Goal: Task Accomplishment & Management: Manage account settings

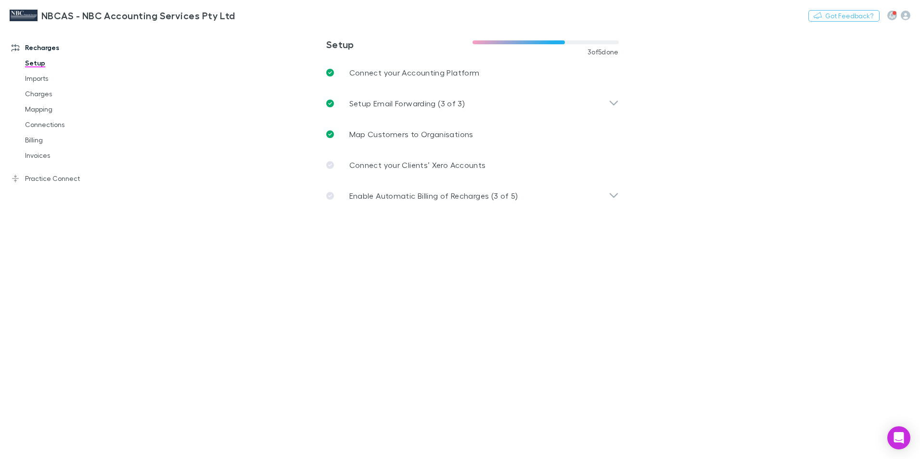
click at [35, 47] on link "Recharges" at bounding box center [66, 47] width 128 height 15
click at [54, 16] on h3 "NBCAS - NBC Accounting Services Pty Ltd" at bounding box center [138, 16] width 194 height 12
click at [33, 94] on link "Charges" at bounding box center [72, 93] width 114 height 15
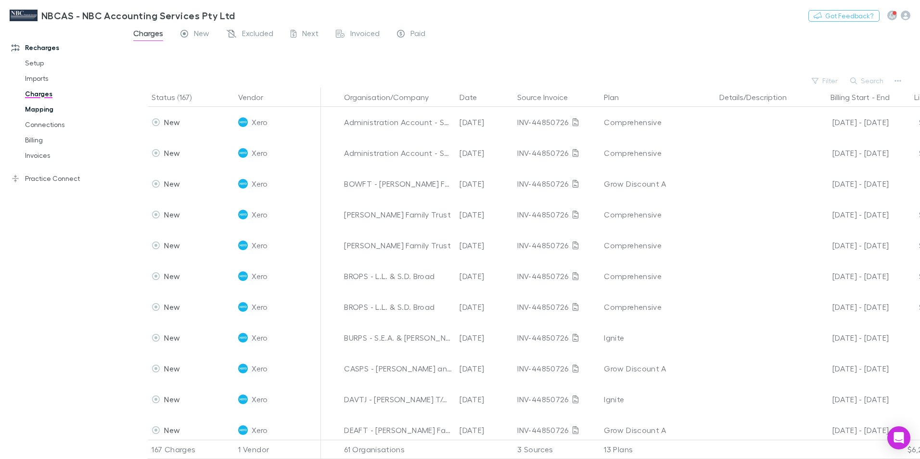
click at [45, 113] on link "Mapping" at bounding box center [72, 108] width 114 height 15
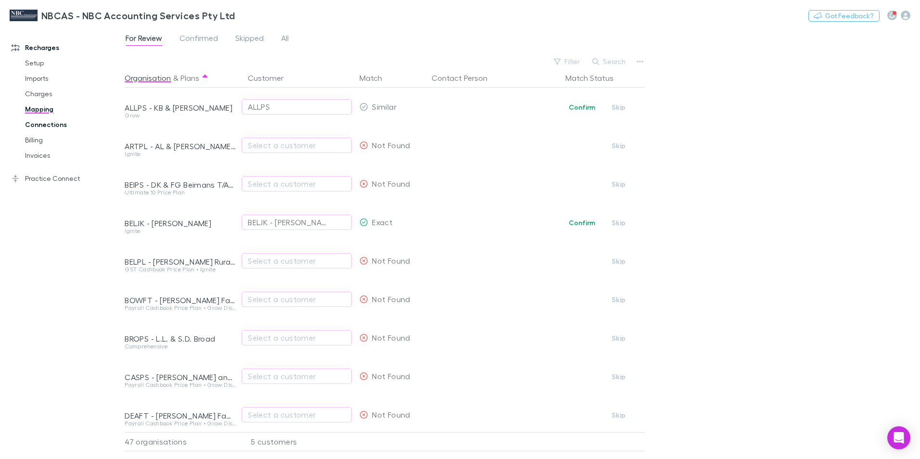
click at [49, 126] on link "Connections" at bounding box center [72, 124] width 114 height 15
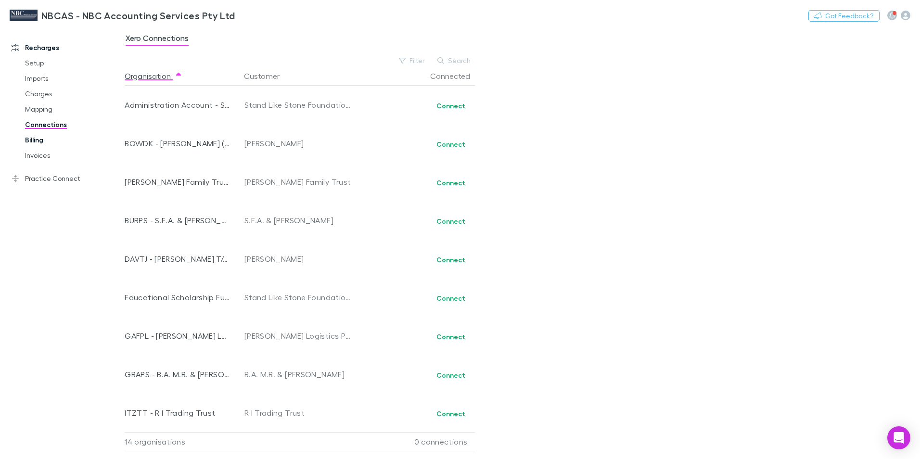
click at [29, 141] on link "Billing" at bounding box center [72, 139] width 114 height 15
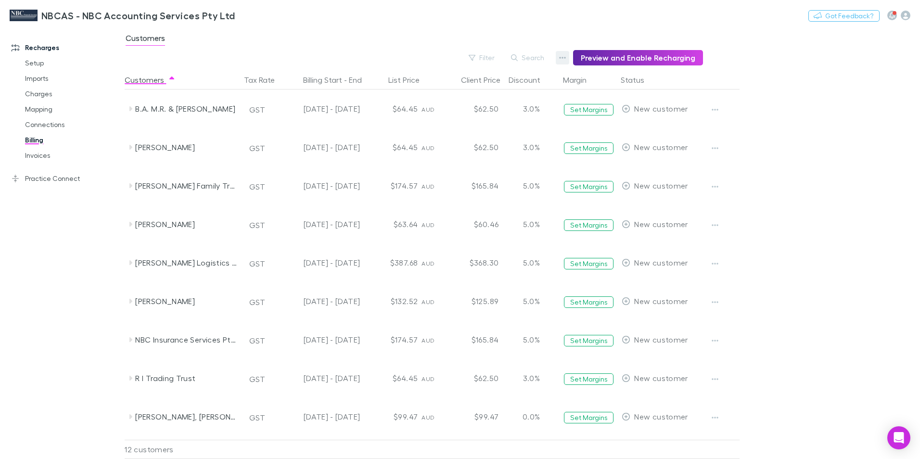
click at [566, 59] on icon "button" at bounding box center [562, 58] width 7 height 8
click at [469, 90] on p "Discount Split" at bounding box center [507, 89] width 117 height 12
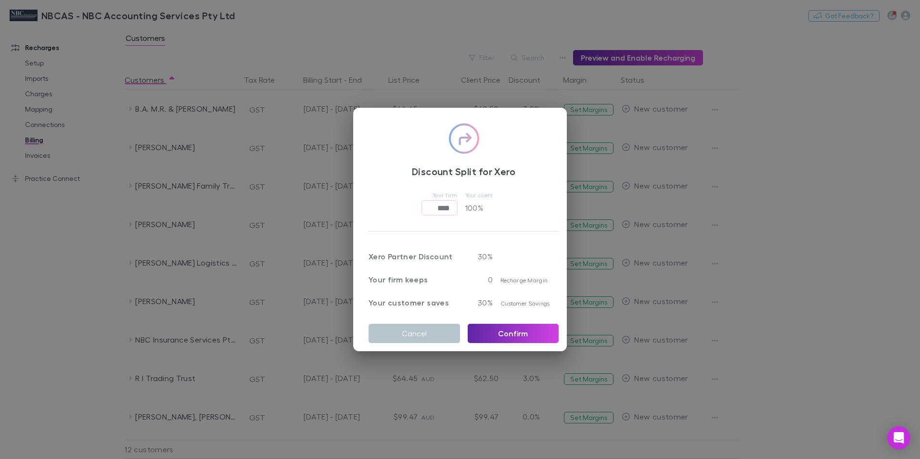
click at [493, 254] on div at bounding box center [526, 250] width 66 height 23
click at [476, 254] on p "30 %" at bounding box center [480, 257] width 25 height 12
click at [484, 299] on p "30%" at bounding box center [480, 303] width 25 height 12
click at [504, 277] on span "Recharge Margin" at bounding box center [523, 280] width 47 height 7
click at [411, 326] on button "Cancel" at bounding box center [413, 333] width 91 height 19
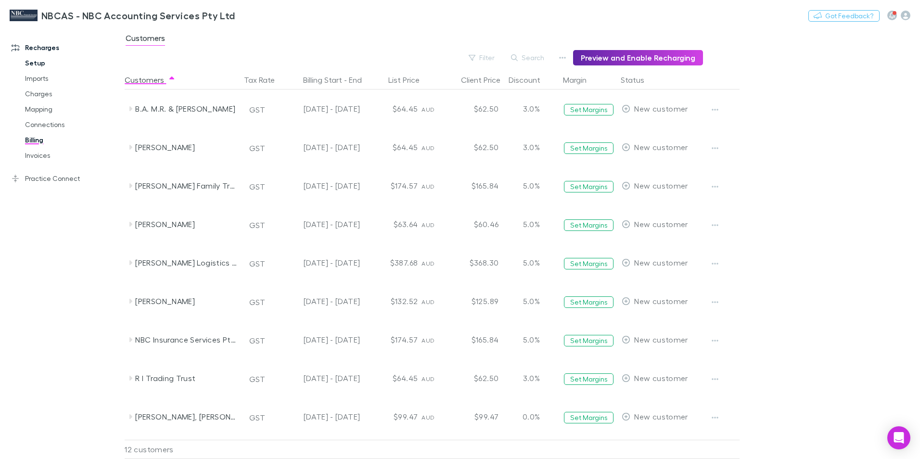
click at [31, 64] on link "Setup" at bounding box center [72, 62] width 114 height 15
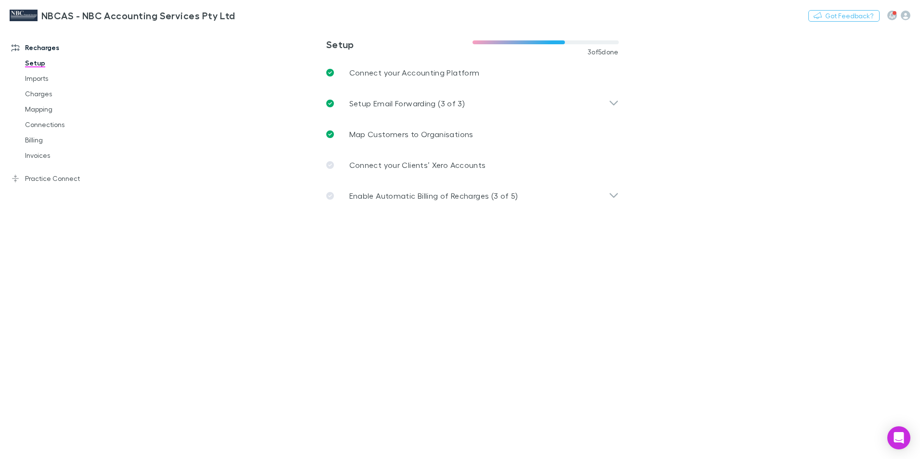
click at [49, 50] on link "Recharges" at bounding box center [66, 47] width 128 height 15
click at [46, 11] on h3 "NBCAS - NBC Accounting Services Pty Ltd" at bounding box center [138, 16] width 194 height 12
click at [55, 179] on link "Practice Connect" at bounding box center [66, 178] width 128 height 15
click at [37, 115] on link "Costs" at bounding box center [72, 116] width 114 height 15
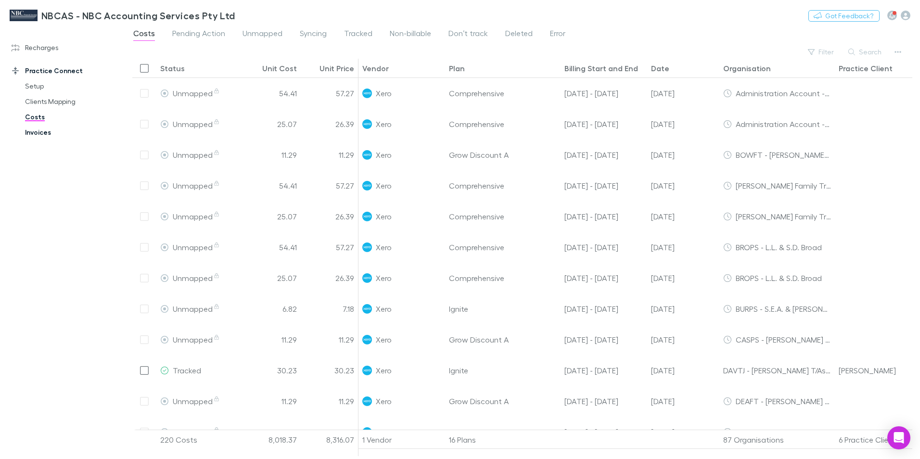
click at [40, 132] on link "Invoices" at bounding box center [72, 132] width 114 height 15
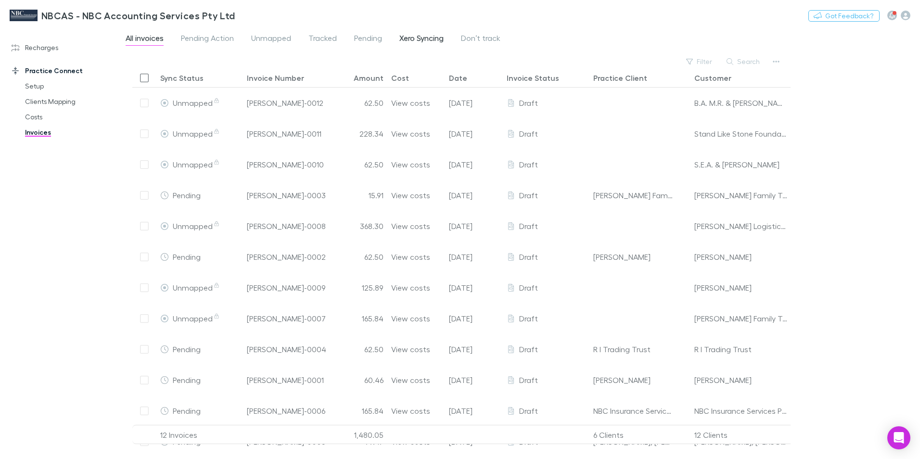
click at [416, 42] on span "Xero Syncing" at bounding box center [421, 39] width 44 height 13
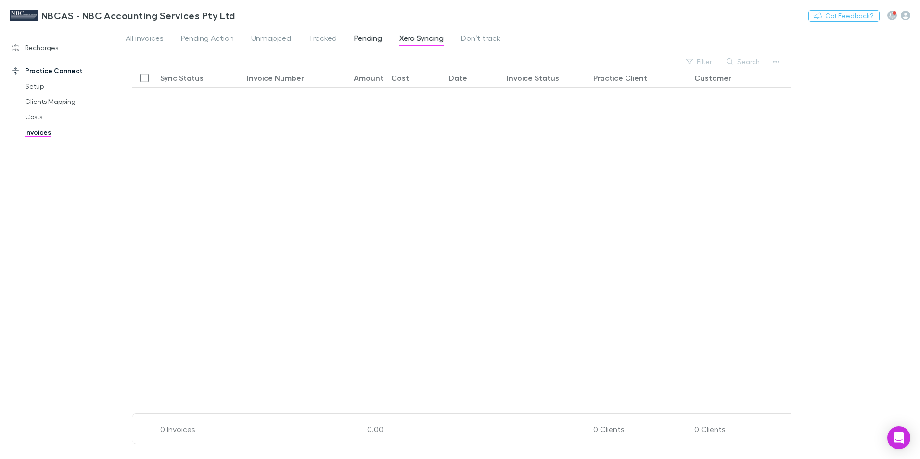
click at [364, 39] on span "Pending" at bounding box center [368, 39] width 28 height 13
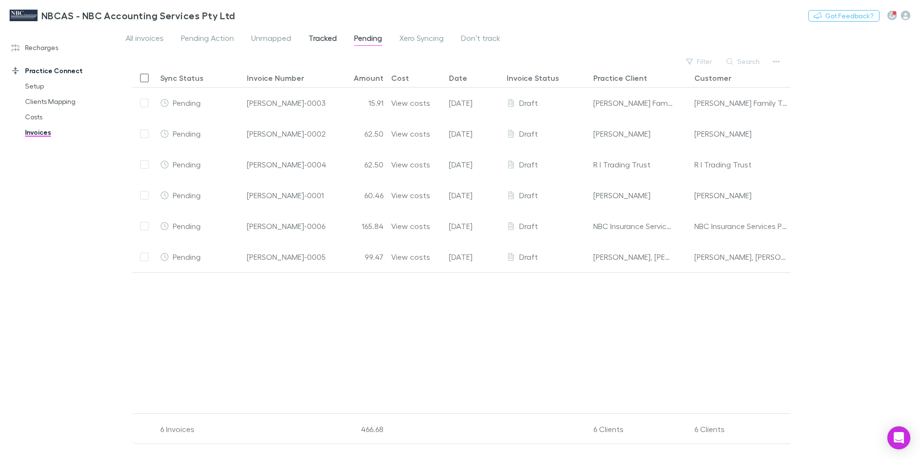
click at [325, 40] on span "Tracked" at bounding box center [322, 39] width 28 height 13
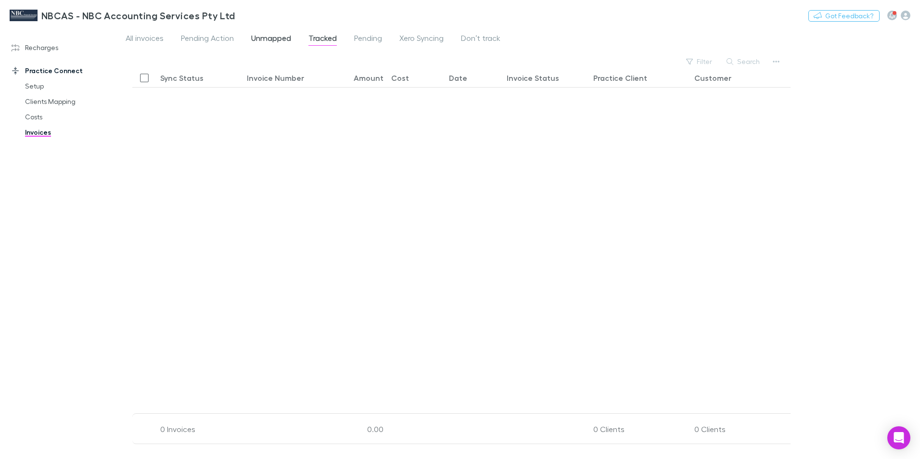
click at [266, 38] on span "Unmapped" at bounding box center [271, 39] width 40 height 13
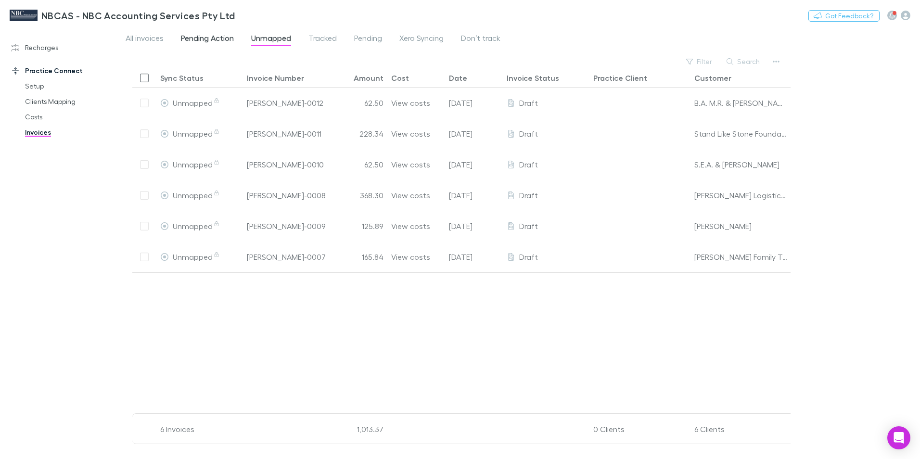
click at [223, 40] on span "Pending Action" at bounding box center [207, 39] width 53 height 13
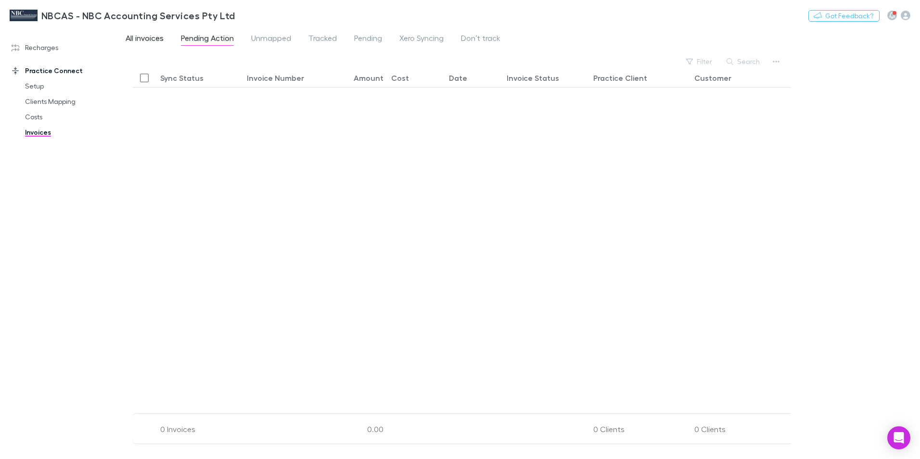
click at [142, 40] on span "All invoices" at bounding box center [145, 39] width 38 height 13
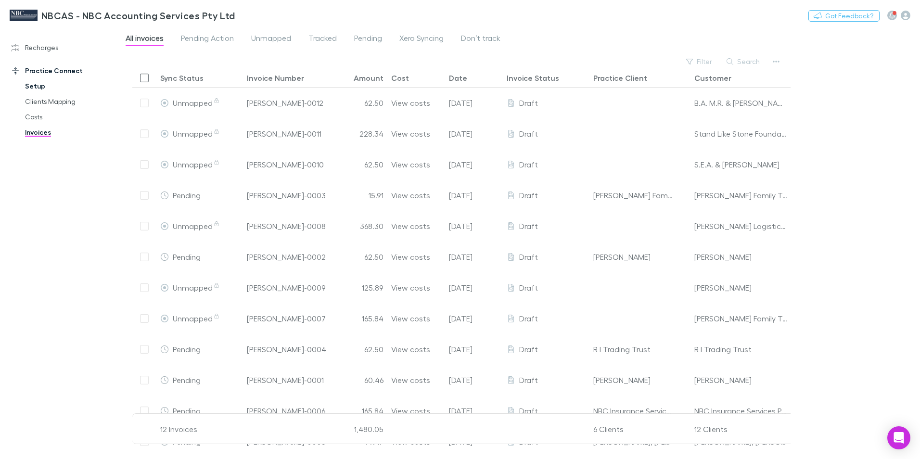
click at [32, 85] on link "Setup" at bounding box center [72, 85] width 114 height 15
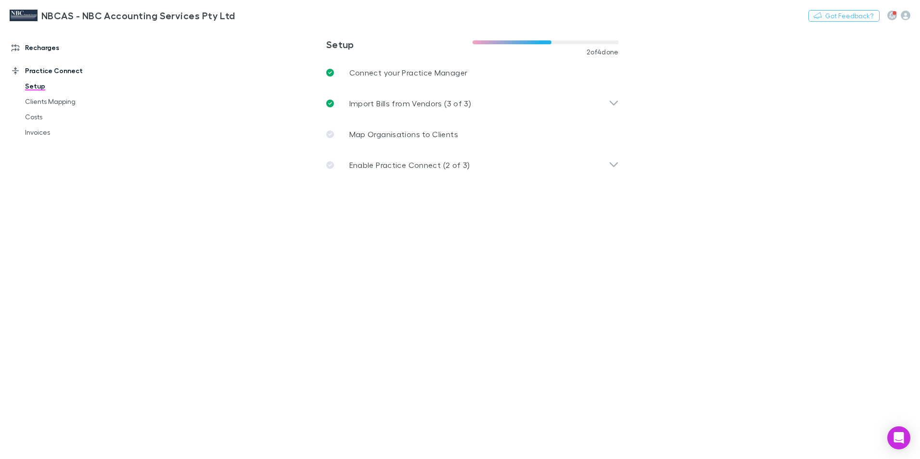
click at [42, 46] on link "Recharges" at bounding box center [66, 47] width 128 height 15
click at [44, 153] on link "Invoices" at bounding box center [72, 155] width 114 height 15
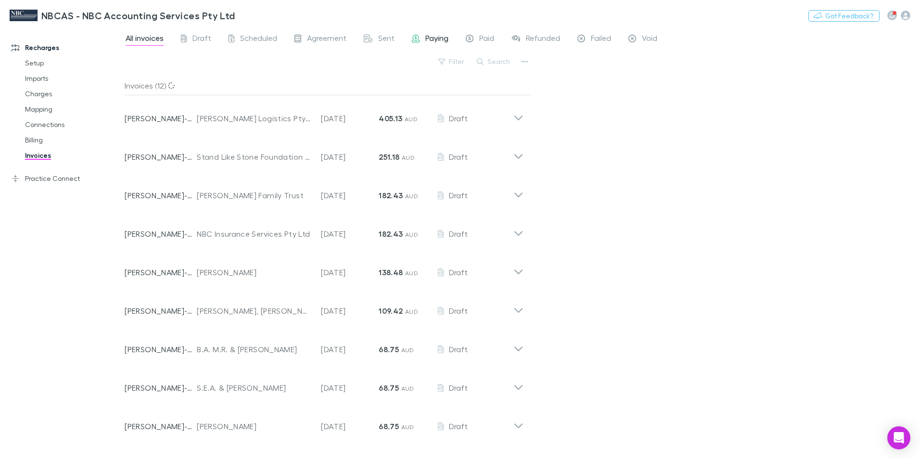
click at [439, 39] on span "Paying" at bounding box center [436, 39] width 23 height 13
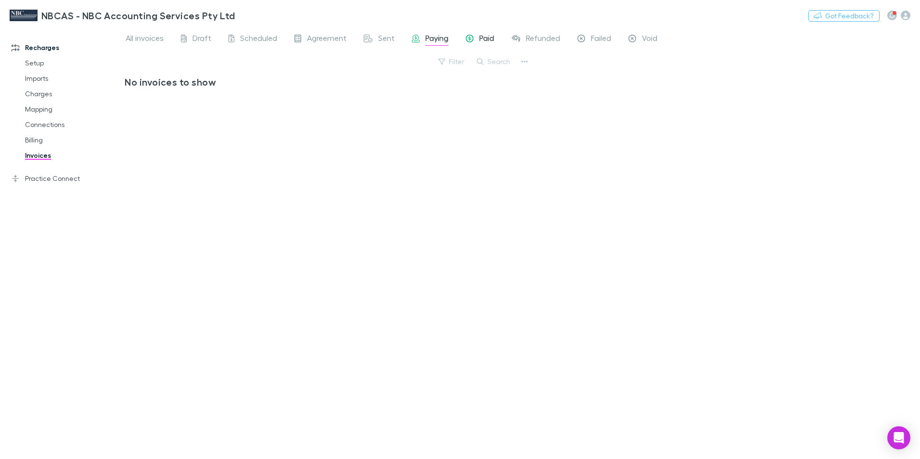
click at [483, 38] on span "Paid" at bounding box center [486, 39] width 15 height 13
click at [320, 37] on span "Agreement" at bounding box center [326, 39] width 39 height 13
click at [236, 37] on div "Scheduled" at bounding box center [252, 39] width 49 height 13
click at [187, 38] on div "Draft" at bounding box center [196, 39] width 30 height 13
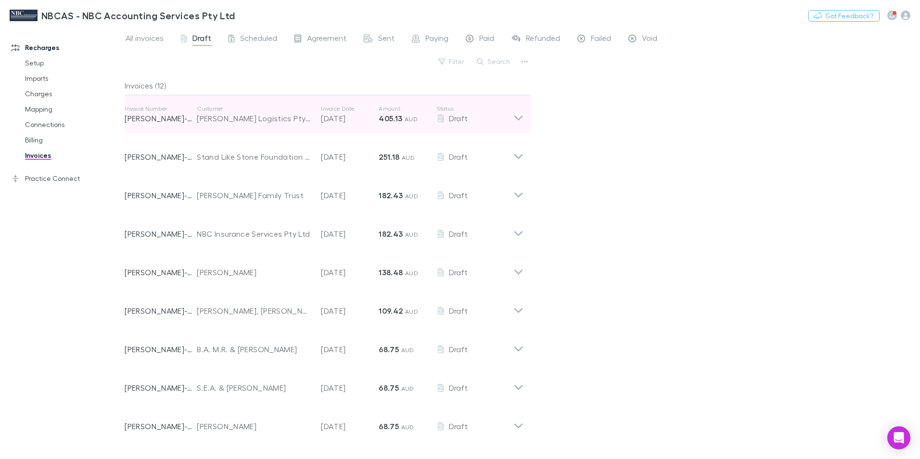
click at [520, 121] on icon at bounding box center [518, 114] width 10 height 19
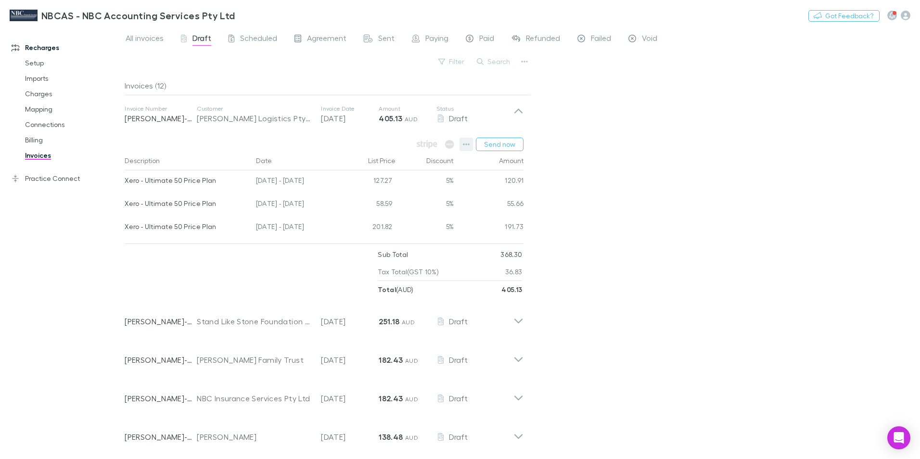
click at [467, 143] on icon "button" at bounding box center [466, 144] width 7 height 8
click at [397, 243] on p "View charges" at bounding box center [407, 246] width 117 height 12
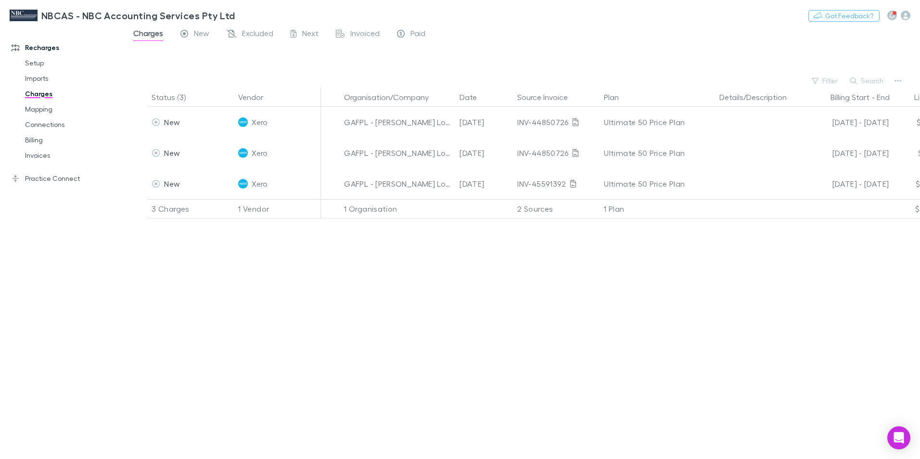
click at [137, 33] on span "Charges" at bounding box center [148, 34] width 30 height 13
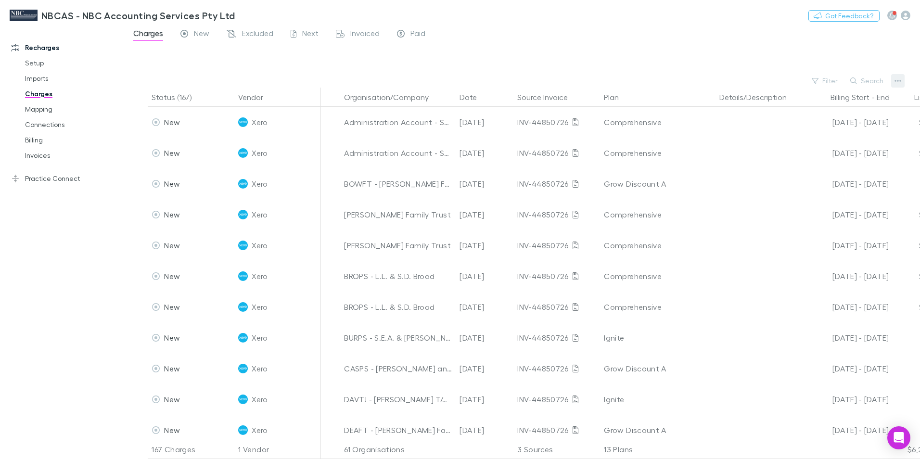
click at [897, 79] on icon "button" at bounding box center [897, 81] width 7 height 8
click at [30, 50] on div at bounding box center [460, 229] width 920 height 459
click at [84, 19] on h3 "NBCAS - NBC Accounting Services Pty Ltd" at bounding box center [138, 16] width 194 height 12
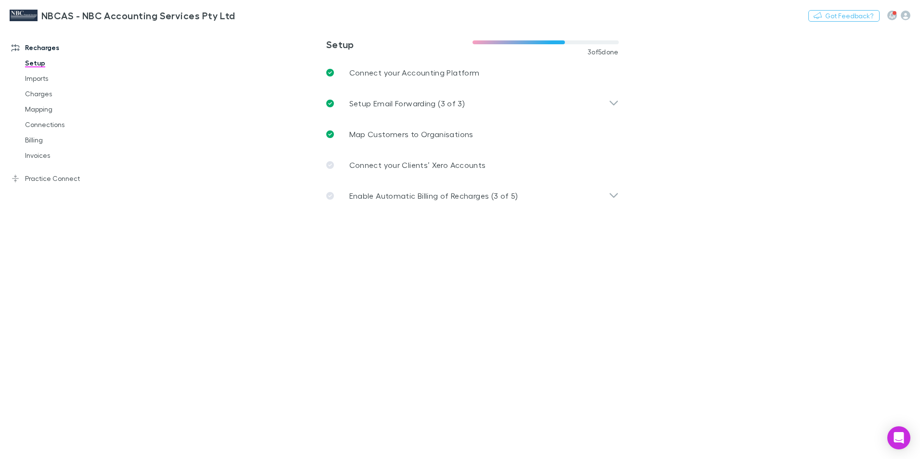
click at [18, 13] on img at bounding box center [24, 16] width 28 height 12
click at [16, 50] on icon at bounding box center [16, 47] width 8 height 7
click at [45, 48] on link "Recharges" at bounding box center [66, 47] width 128 height 15
click at [45, 95] on link "Charges" at bounding box center [72, 93] width 114 height 15
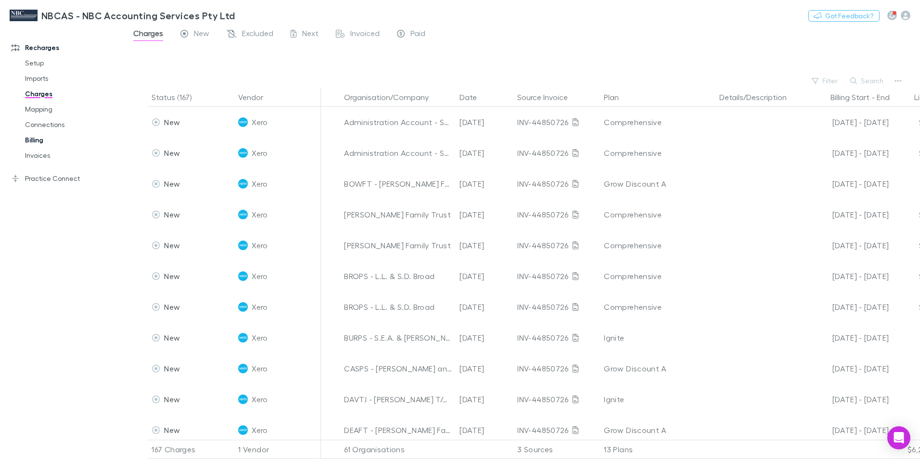
click at [35, 141] on link "Billing" at bounding box center [72, 139] width 114 height 15
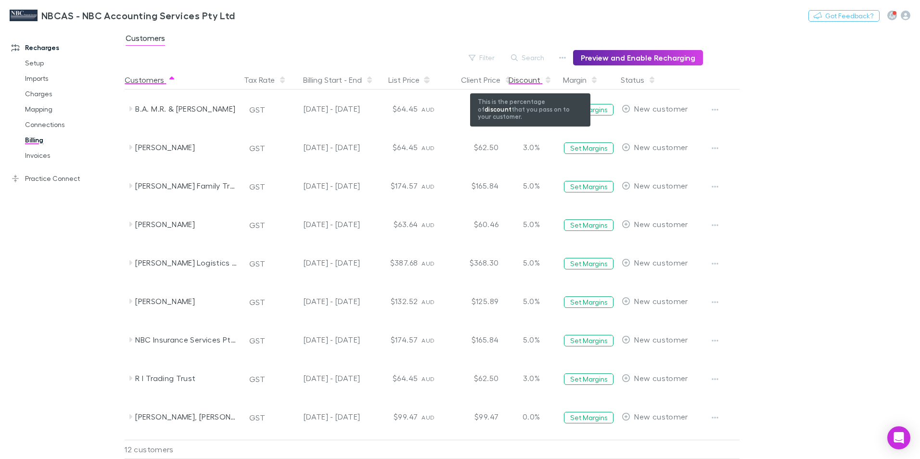
click at [530, 83] on div "Discount" at bounding box center [529, 79] width 43 height 19
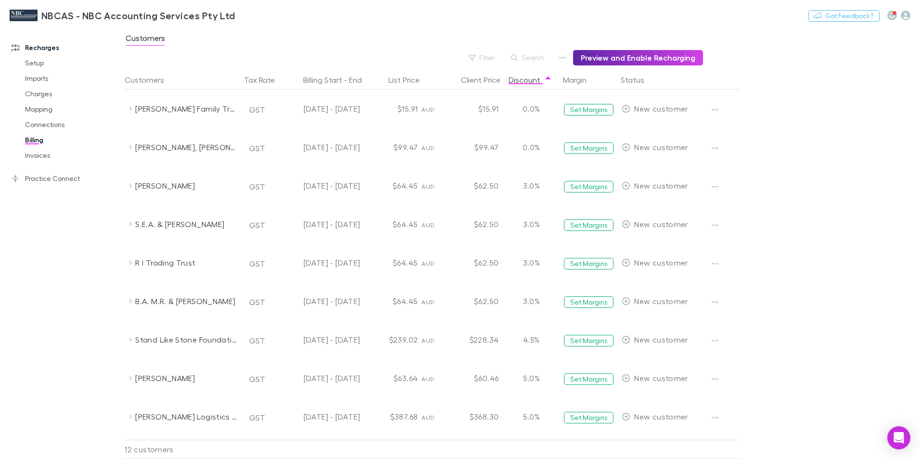
drag, startPoint x: 523, startPoint y: 81, endPoint x: 865, endPoint y: 140, distance: 347.0
click at [865, 140] on main "Customers Filter Search Preview and Enable Recharging Customers Tax Rate Billin…" at bounding box center [522, 243] width 795 height 432
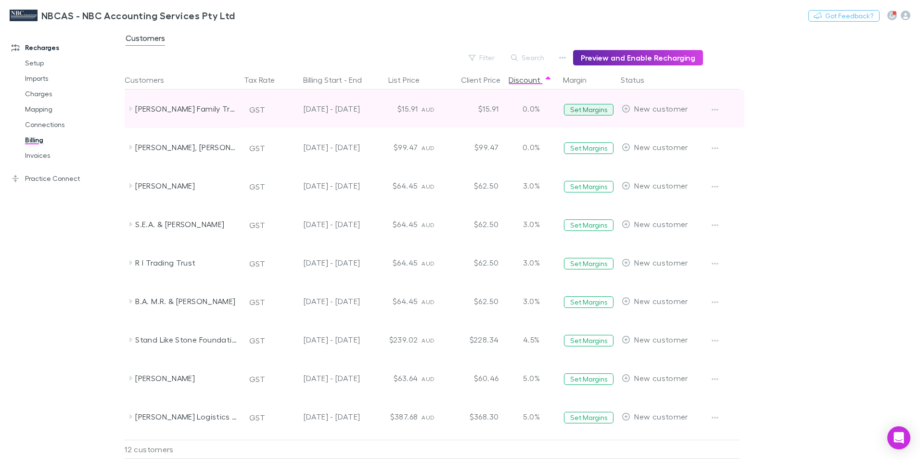
click at [588, 111] on button "Set Margins" at bounding box center [589, 110] width 50 height 12
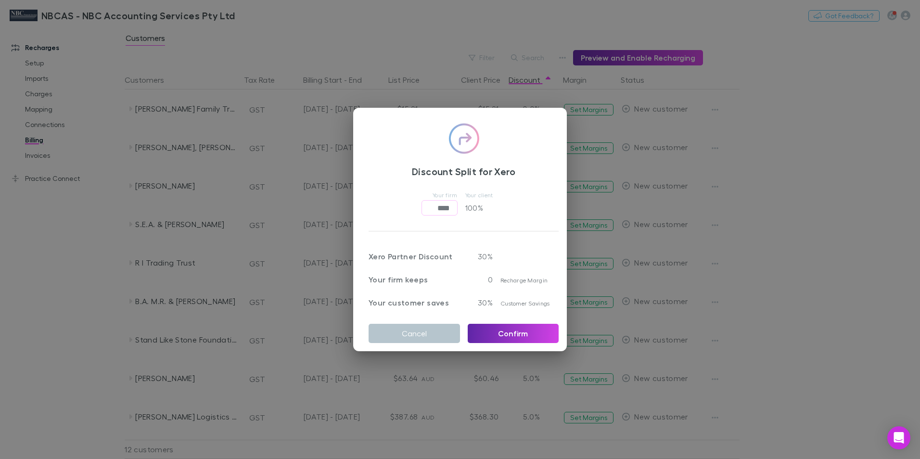
click at [473, 205] on p "100 %" at bounding box center [484, 207] width 38 height 15
drag, startPoint x: 455, startPoint y: 131, endPoint x: 455, endPoint y: 140, distance: 9.1
click at [455, 131] on img at bounding box center [463, 138] width 31 height 31
drag, startPoint x: 411, startPoint y: 329, endPoint x: 477, endPoint y: 330, distance: 65.9
click at [412, 329] on button "Cancel" at bounding box center [413, 333] width 91 height 19
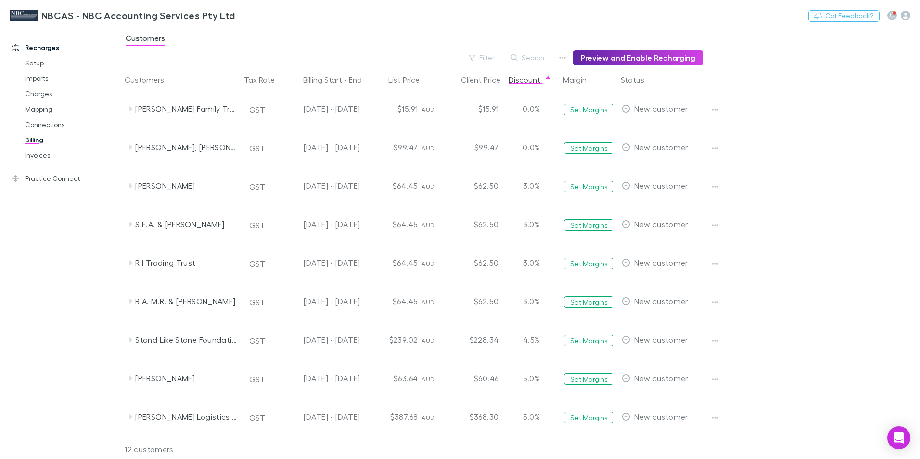
click at [26, 140] on link "Billing" at bounding box center [72, 139] width 114 height 15
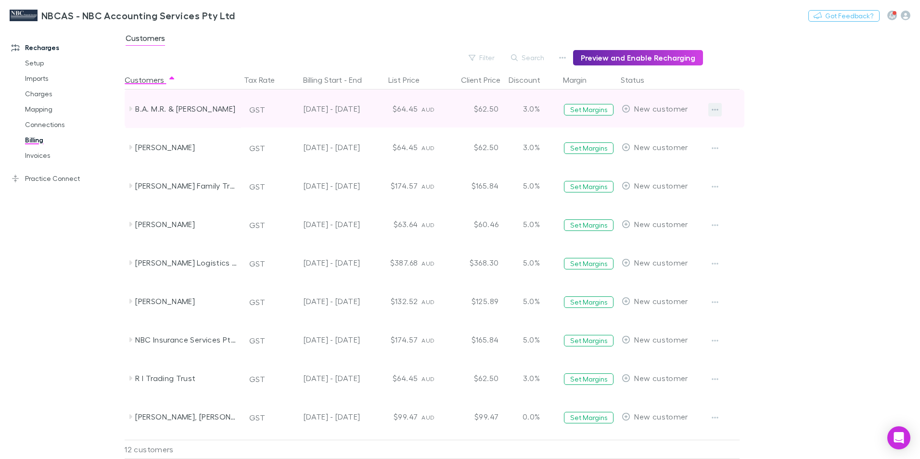
click at [716, 110] on icon "button" at bounding box center [714, 110] width 7 height 8
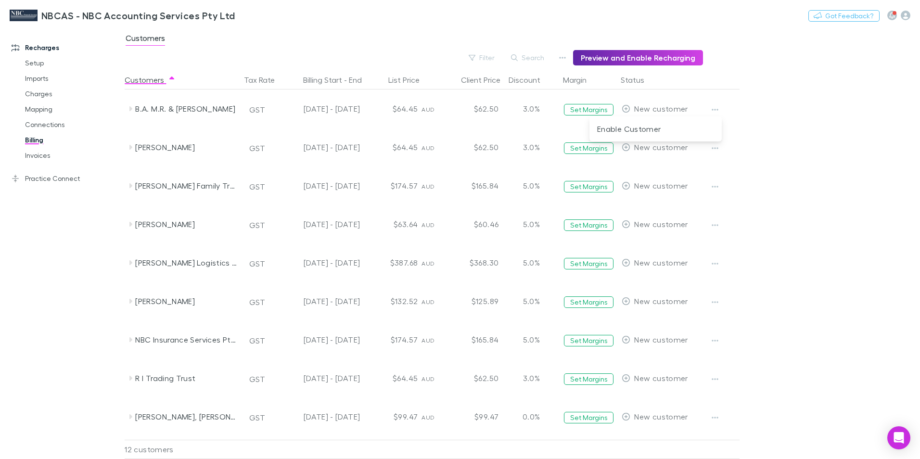
click at [565, 58] on div at bounding box center [460, 229] width 920 height 459
click at [566, 60] on icon "button" at bounding box center [562, 58] width 7 height 8
click at [477, 88] on p "Discount Split" at bounding box center [507, 89] width 117 height 12
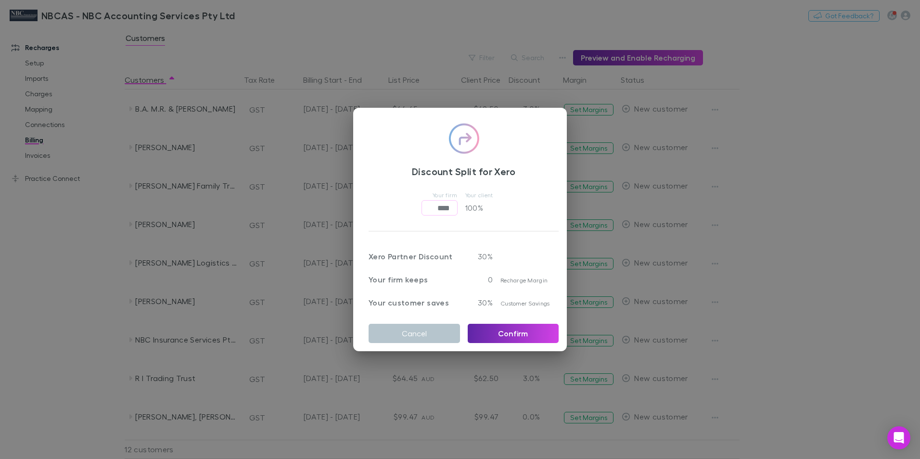
click at [473, 207] on p "100 %" at bounding box center [484, 207] width 38 height 15
click at [441, 208] on input "****" at bounding box center [439, 207] width 36 height 15
drag, startPoint x: 446, startPoint y: 205, endPoint x: 421, endPoint y: 203, distance: 24.6
click at [421, 203] on input "****" at bounding box center [439, 207] width 36 height 15
type input "******"
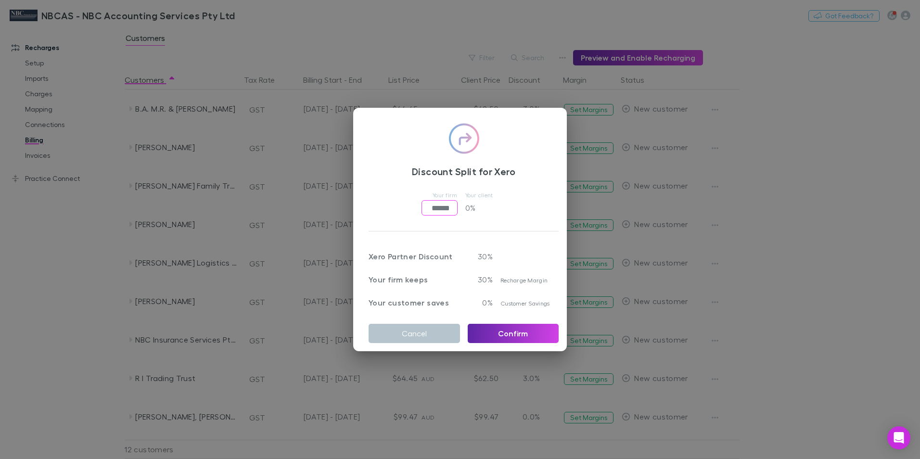
click at [491, 205] on p "0 %" at bounding box center [484, 207] width 38 height 15
click at [482, 254] on p "30 %" at bounding box center [480, 257] width 25 height 12
click at [432, 206] on input "******" at bounding box center [439, 207] width 36 height 15
drag, startPoint x: 423, startPoint y: 205, endPoint x: 451, endPoint y: 203, distance: 27.5
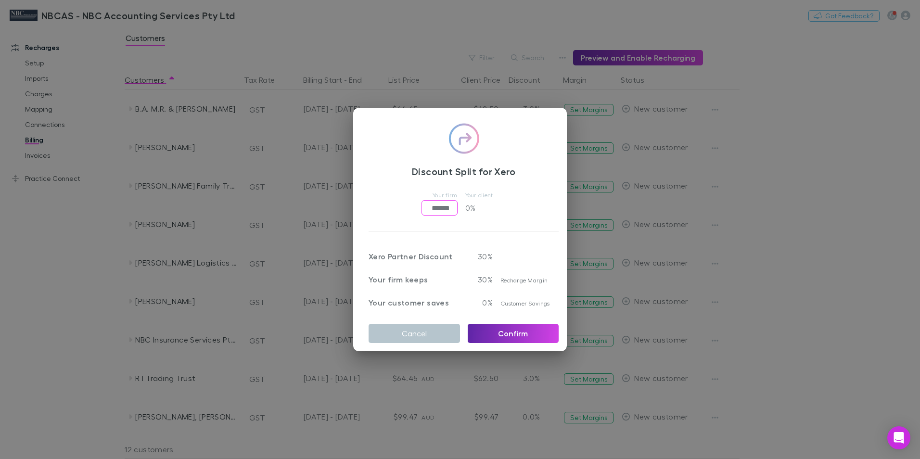
click at [451, 203] on input "******" at bounding box center [439, 207] width 36 height 15
drag, startPoint x: 425, startPoint y: 331, endPoint x: 428, endPoint y: 324, distance: 7.8
click at [424, 330] on button "Cancel" at bounding box center [413, 333] width 91 height 19
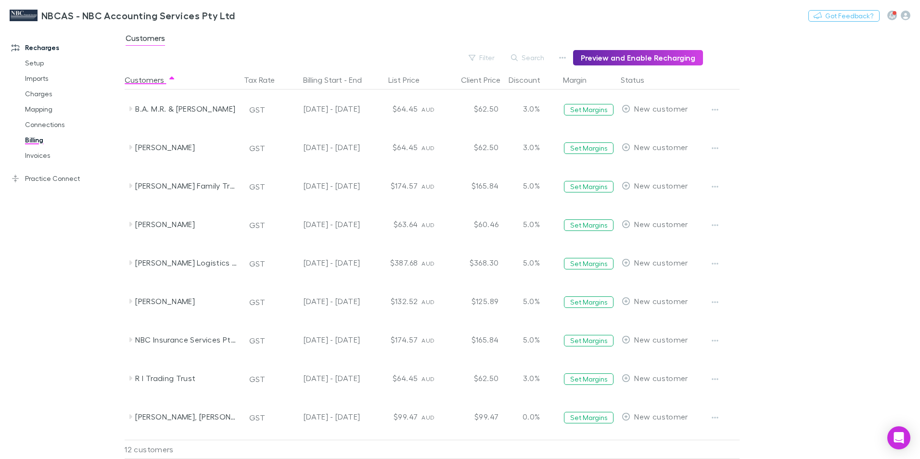
click at [25, 15] on img at bounding box center [24, 16] width 28 height 12
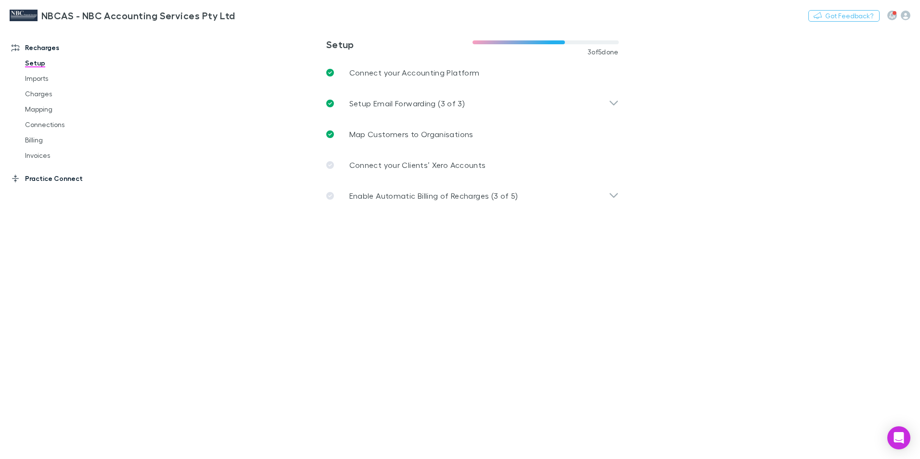
click at [60, 178] on link "Practice Connect" at bounding box center [66, 178] width 128 height 15
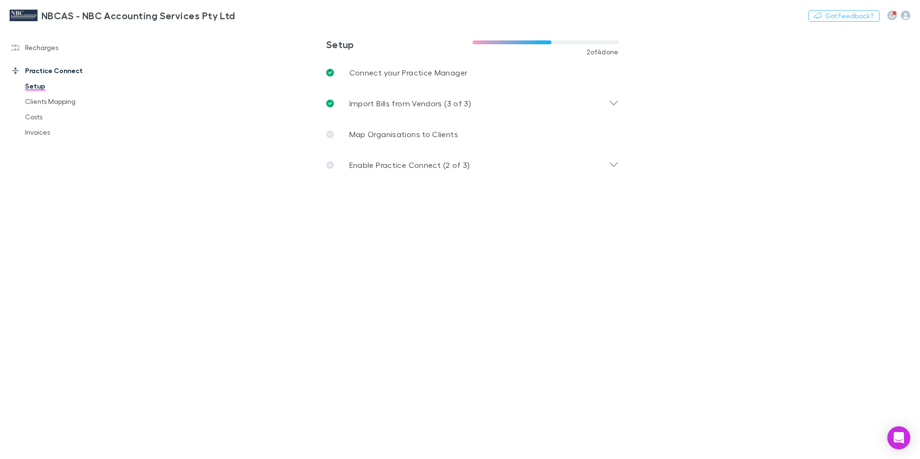
click at [70, 20] on h3 "NBCAS - NBC Accounting Services Pty Ltd" at bounding box center [138, 16] width 194 height 12
click at [42, 44] on link "Recharges" at bounding box center [66, 47] width 128 height 15
click at [73, 16] on h3 "NBCAS - NBC Accounting Services Pty Ltd" at bounding box center [138, 16] width 194 height 12
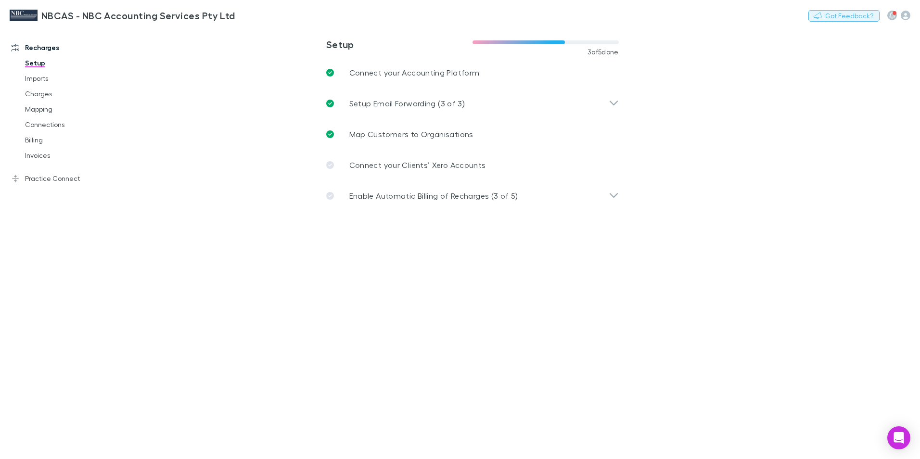
click at [848, 20] on button "Got Feedback?" at bounding box center [843, 16] width 71 height 12
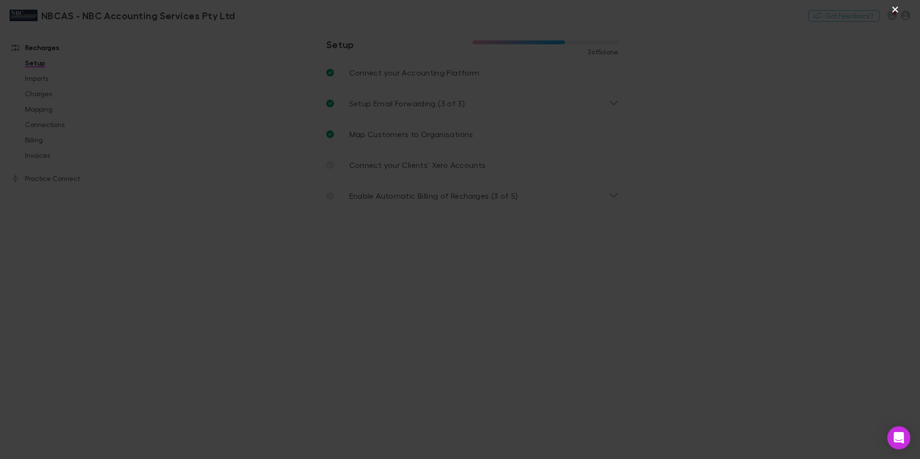
click at [893, 8] on button "×" at bounding box center [895, 9] width 12 height 12
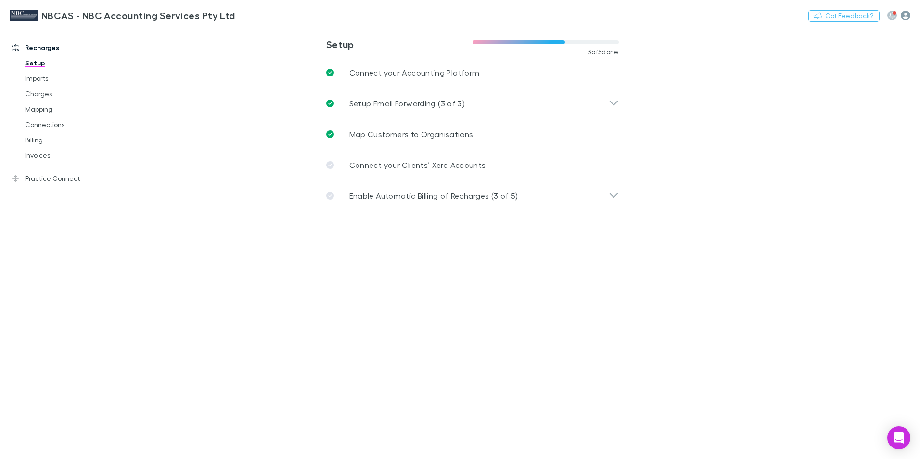
click at [909, 14] on icon "button" at bounding box center [906, 16] width 10 height 10
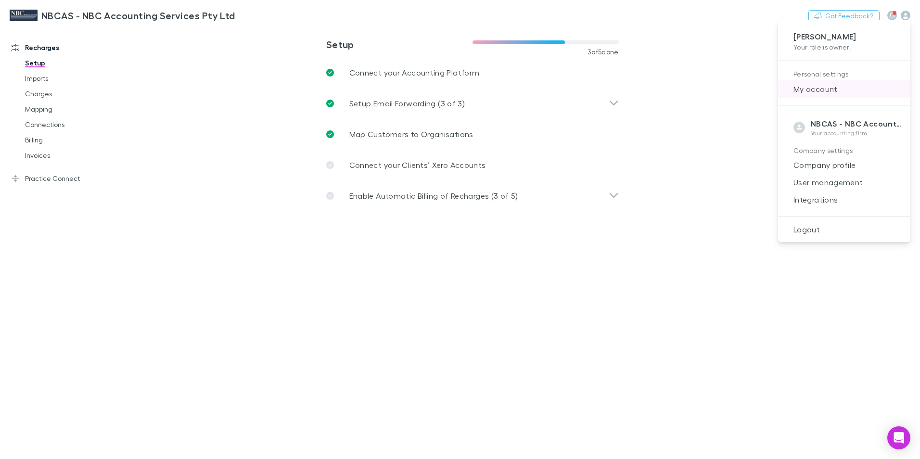
click at [829, 92] on span "My account" at bounding box center [844, 89] width 117 height 12
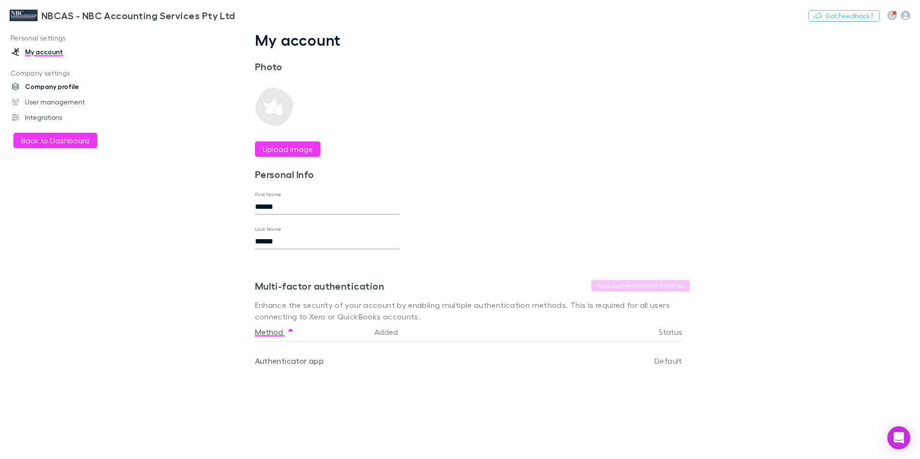
click at [47, 89] on link "Company profile" at bounding box center [66, 86] width 128 height 15
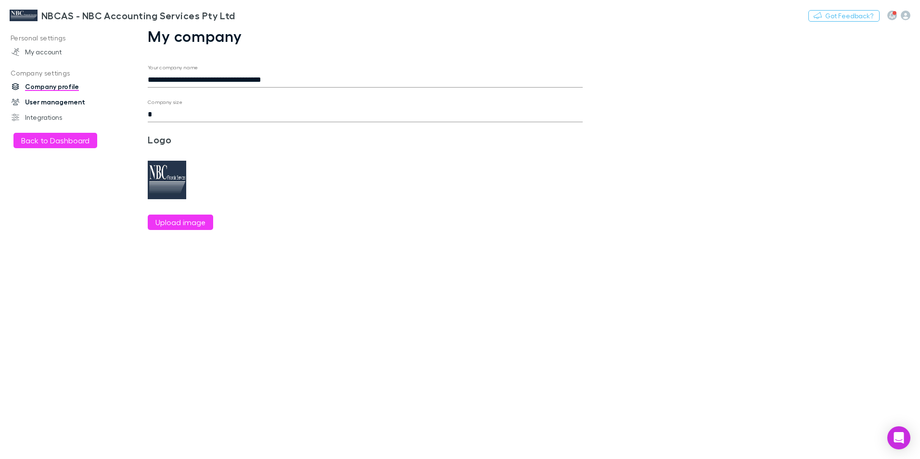
click at [44, 103] on link "User management" at bounding box center [66, 101] width 128 height 15
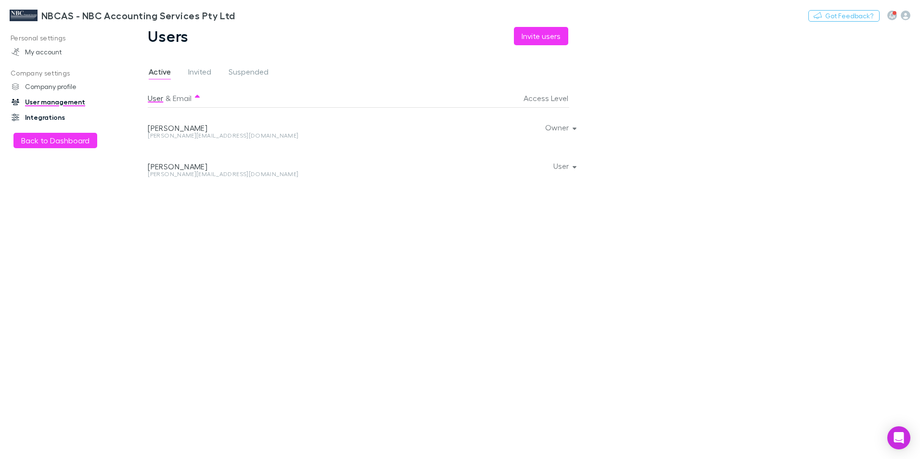
click at [45, 118] on link "Integrations" at bounding box center [66, 117] width 128 height 15
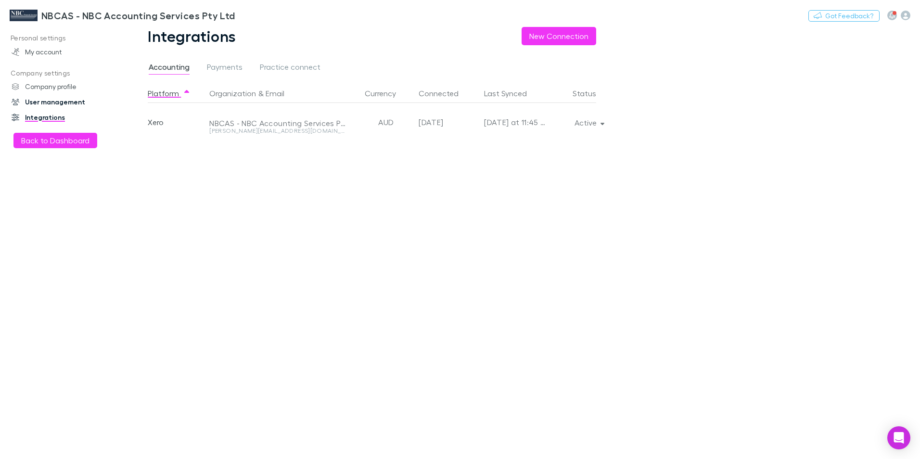
click at [52, 102] on link "User management" at bounding box center [66, 101] width 128 height 15
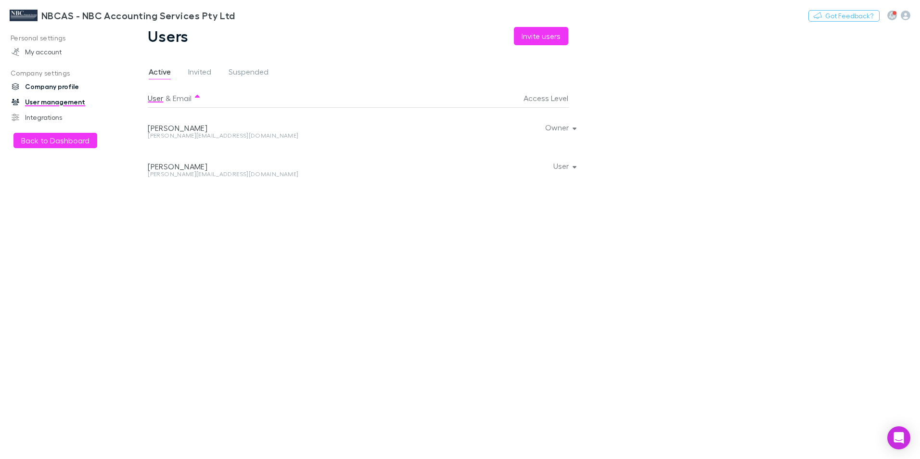
click at [45, 87] on link "Company profile" at bounding box center [66, 86] width 128 height 15
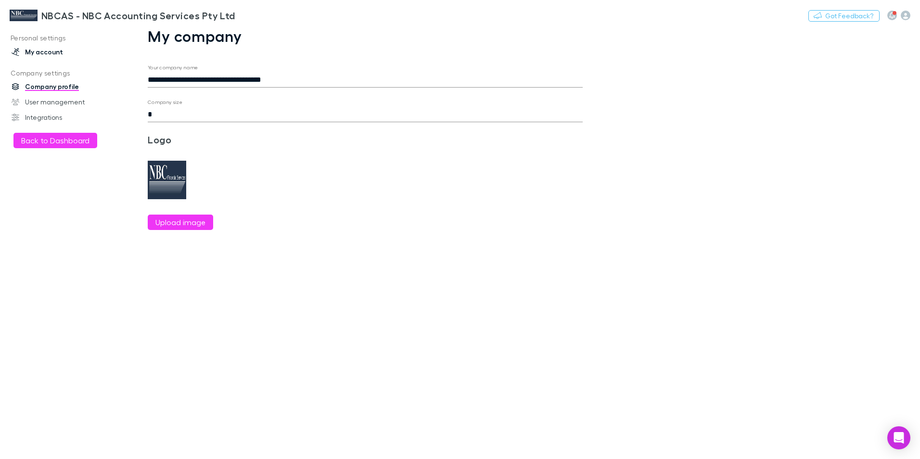
click at [39, 55] on link "My account" at bounding box center [66, 51] width 128 height 15
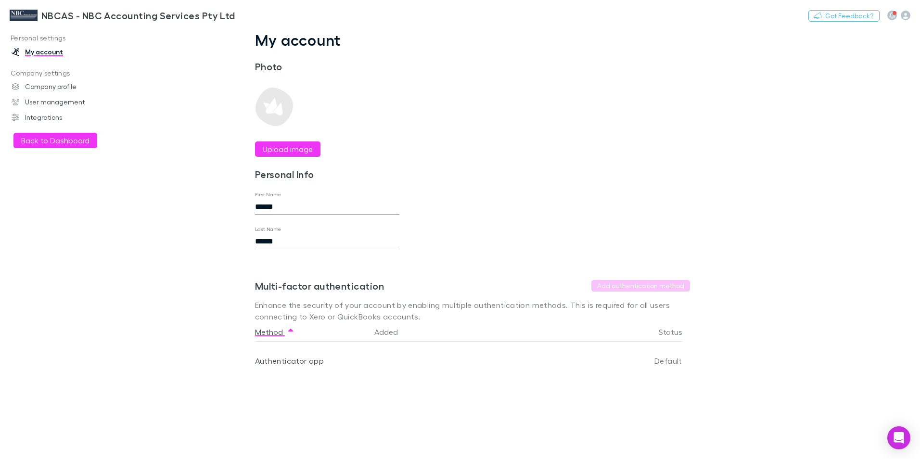
click at [26, 18] on img at bounding box center [24, 16] width 28 height 12
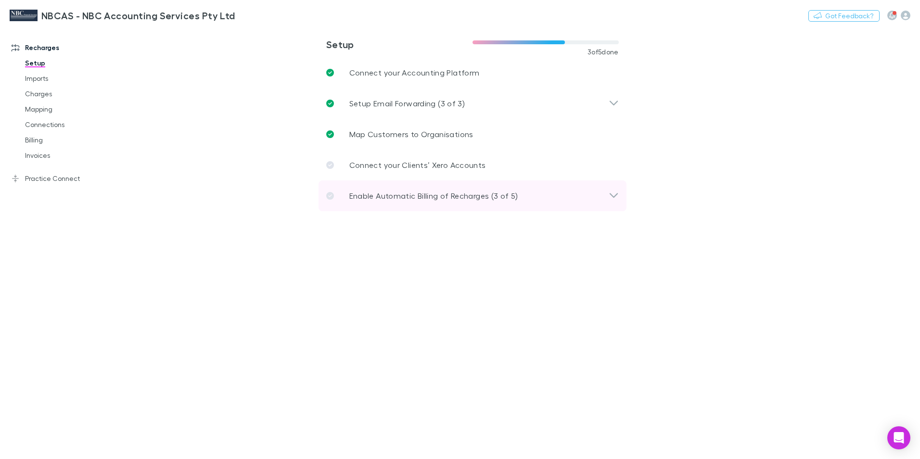
click at [625, 205] on div "Enable Automatic Billing of Recharges (3 of 5)" at bounding box center [472, 195] width 308 height 31
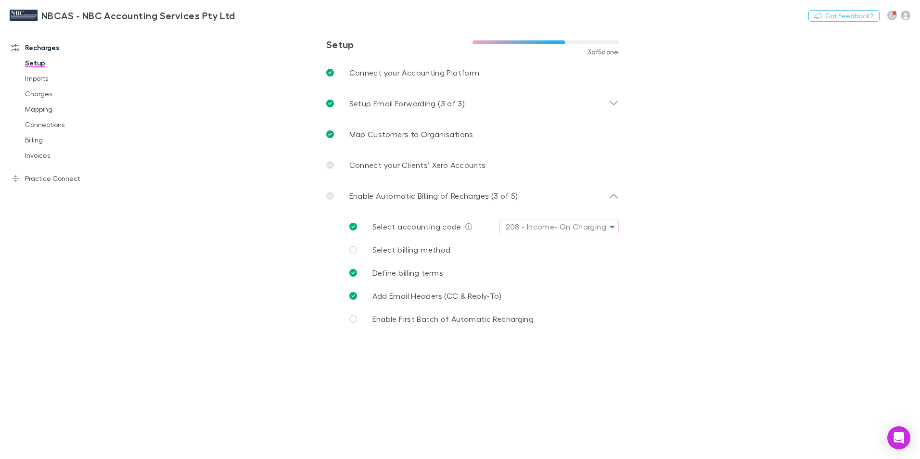
click at [798, 287] on main "**********" at bounding box center [522, 243] width 795 height 432
click at [39, 94] on link "Charges" at bounding box center [72, 93] width 114 height 15
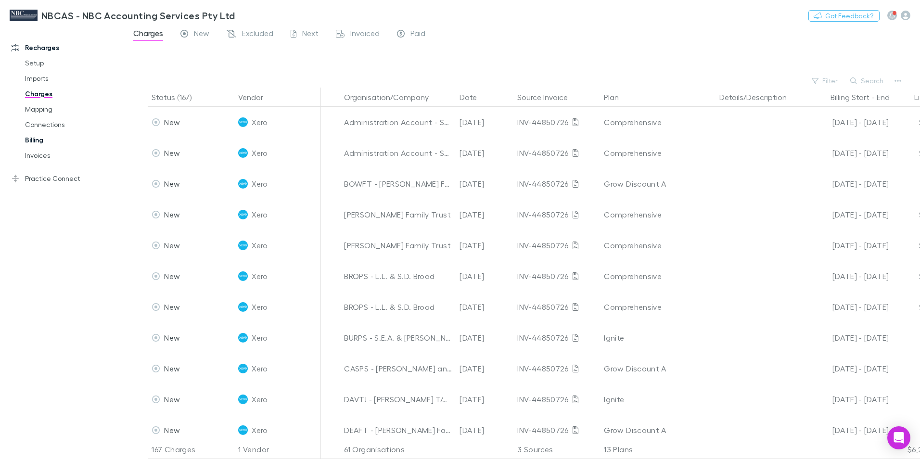
click at [30, 137] on link "Billing" at bounding box center [72, 139] width 114 height 15
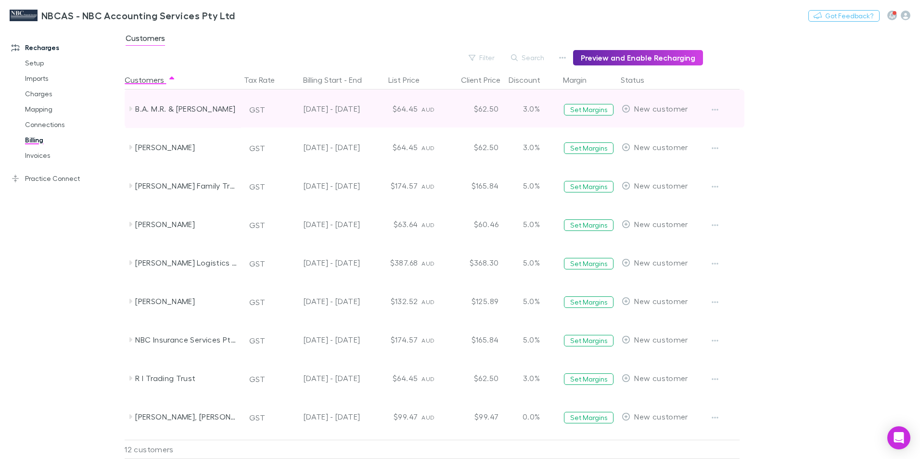
click at [486, 110] on div "$62.50" at bounding box center [473, 108] width 58 height 38
